Goal: Information Seeking & Learning: Learn about a topic

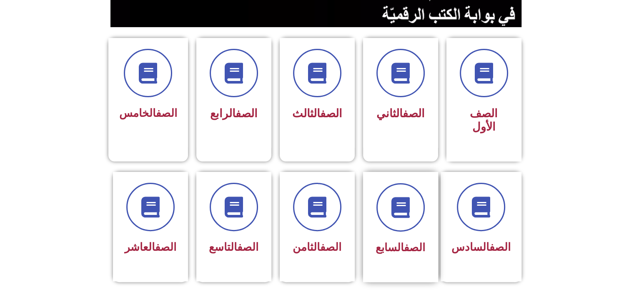
scroll to position [208, 0]
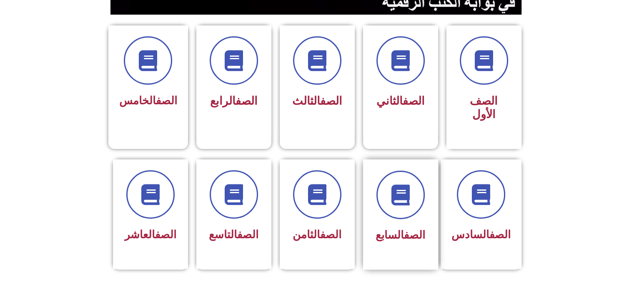
click at [393, 208] on div "الصف السابع" at bounding box center [400, 207] width 53 height 75
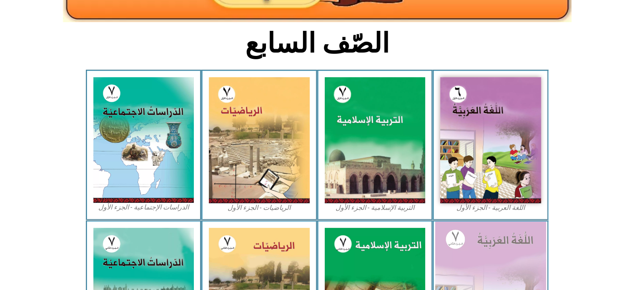
scroll to position [331, 0]
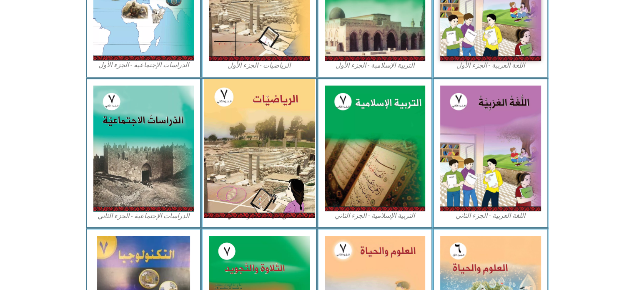
click at [255, 137] on img at bounding box center [259, 148] width 111 height 138
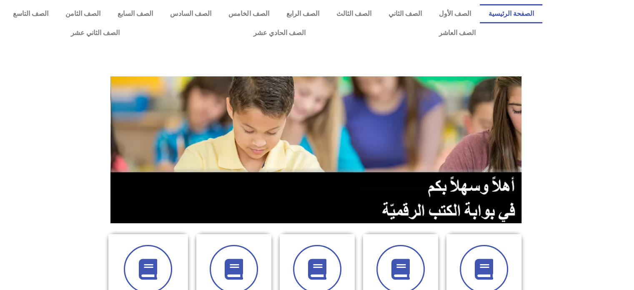
scroll to position [253, 0]
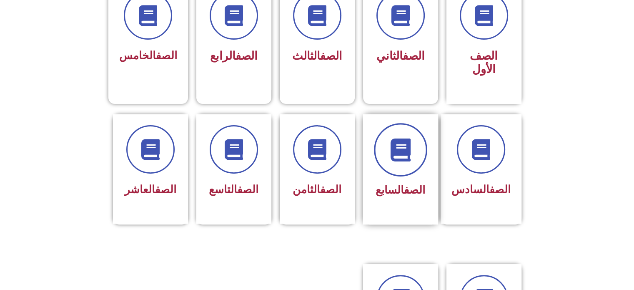
click at [380, 146] on span at bounding box center [400, 149] width 53 height 53
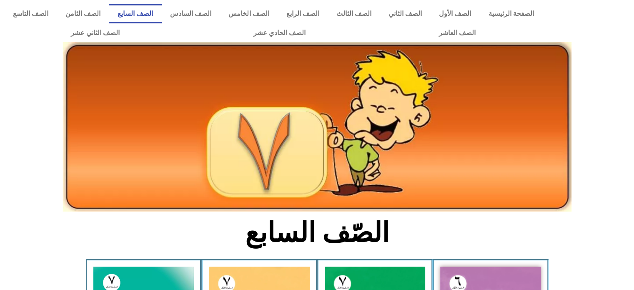
scroll to position [253, 0]
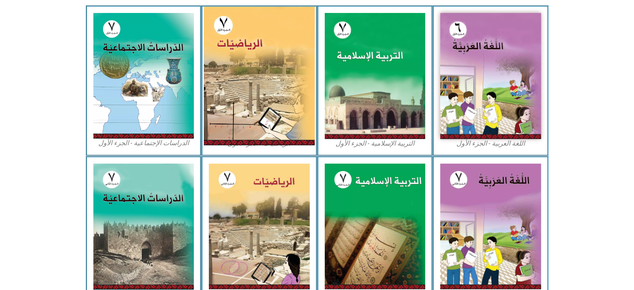
click at [225, 45] on img at bounding box center [259, 76] width 111 height 138
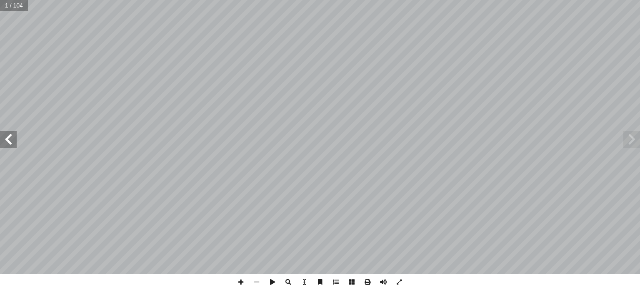
click at [0, 143] on span at bounding box center [8, 139] width 17 height 17
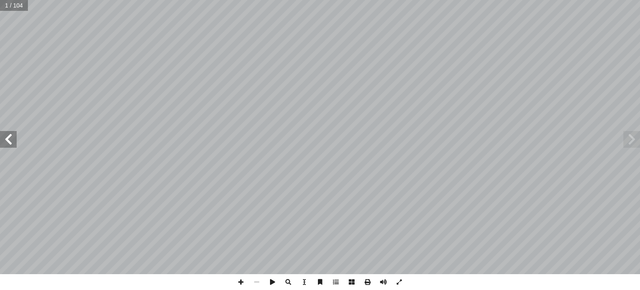
click at [0, 143] on span at bounding box center [8, 139] width 17 height 17
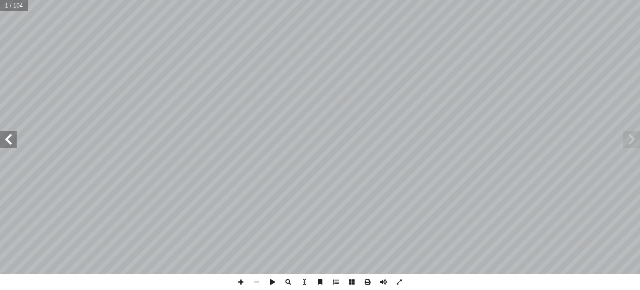
click at [0, 143] on span at bounding box center [8, 139] width 17 height 17
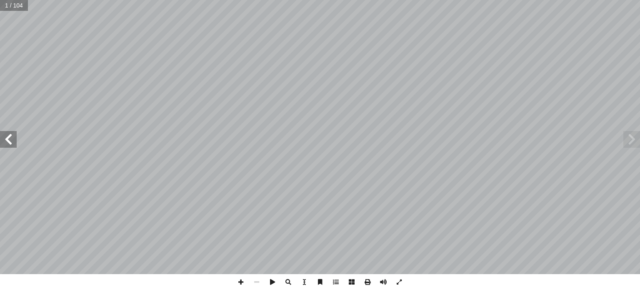
click at [0, 143] on span at bounding box center [8, 139] width 17 height 17
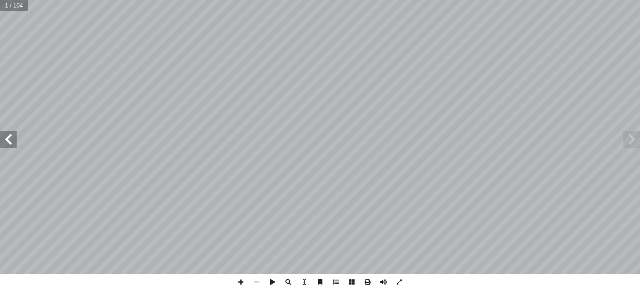
click at [0, 143] on span at bounding box center [8, 139] width 17 height 17
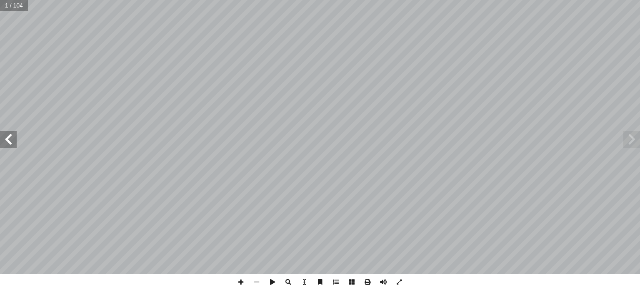
click at [0, 143] on span at bounding box center [8, 139] width 17 height 17
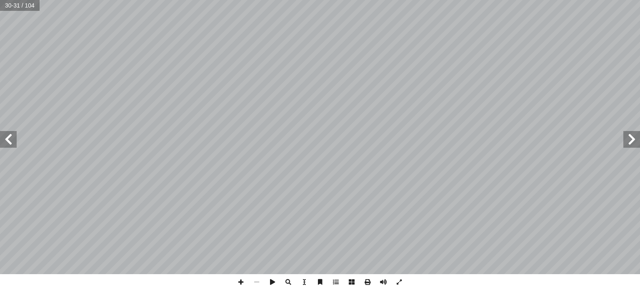
click at [8, 138] on span at bounding box center [8, 139] width 17 height 17
click at [633, 137] on span at bounding box center [631, 139] width 17 height 17
